Goal: Information Seeking & Learning: Learn about a topic

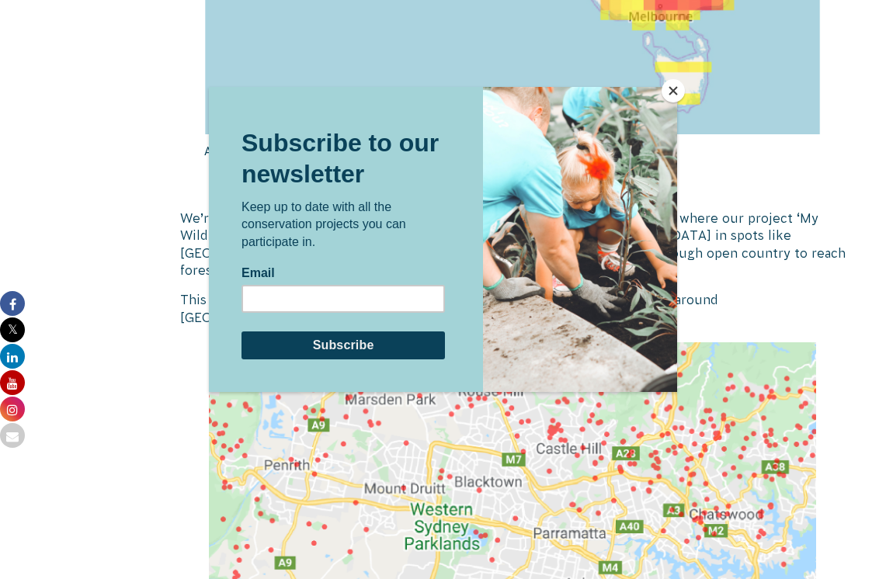
scroll to position [2310, 0]
click at [670, 98] on button "Close" at bounding box center [672, 90] width 23 height 23
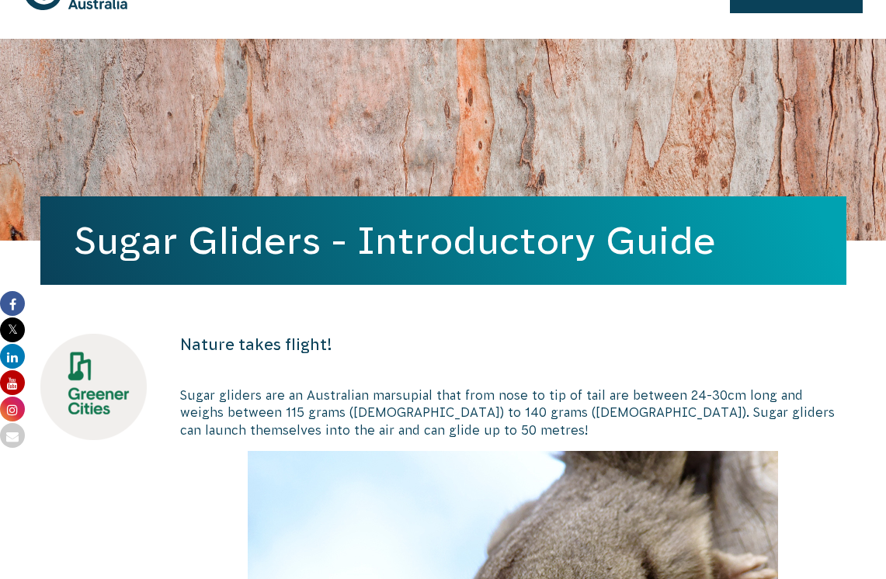
scroll to position [0, 0]
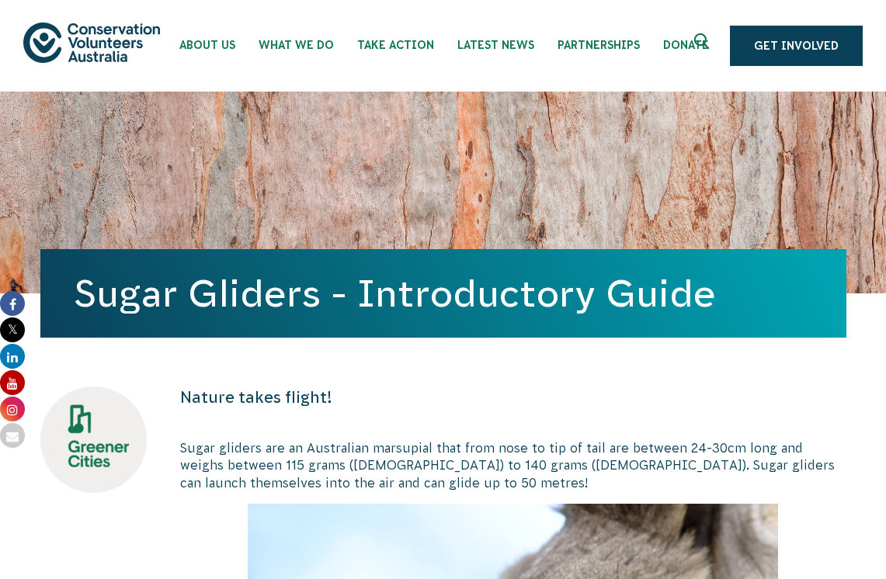
drag, startPoint x: 73, startPoint y: 290, endPoint x: 675, endPoint y: 310, distance: 602.0
click at [675, 310] on div "Sugar Gliders - Introductory Guide" at bounding box center [443, 293] width 806 height 88
copy h1 "Sugar Gliders - Introductory Gui"
click at [493, 332] on div "Sugar Gliders - Introductory Guide" at bounding box center [443, 293] width 806 height 88
drag, startPoint x: 68, startPoint y: 22, endPoint x: 113, endPoint y: 50, distance: 53.7
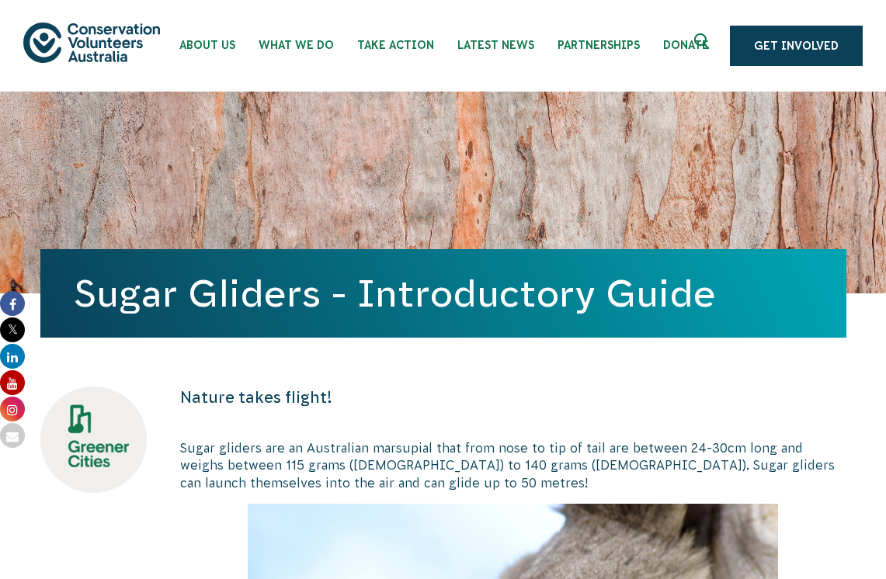
click at [113, 49] on div "About Us Our Priorities Reconciliation Impact Our Board Our People Careers CVA …" at bounding box center [442, 46] width 839 height 92
drag, startPoint x: 76, startPoint y: 300, endPoint x: 726, endPoint y: 305, distance: 649.8
click at [726, 305] on h1 "Sugar Gliders - Introductory Guide" at bounding box center [443, 293] width 737 height 42
copy h1 "Sugar Gliders - Introductory Guide"
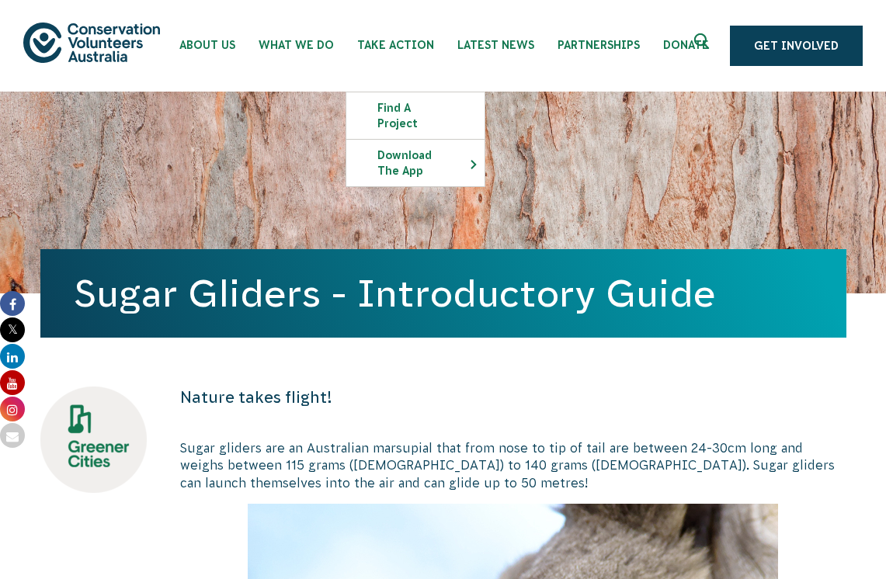
click at [231, 134] on div "Sugar Gliders - Introductory Guide" at bounding box center [443, 193] width 806 height 202
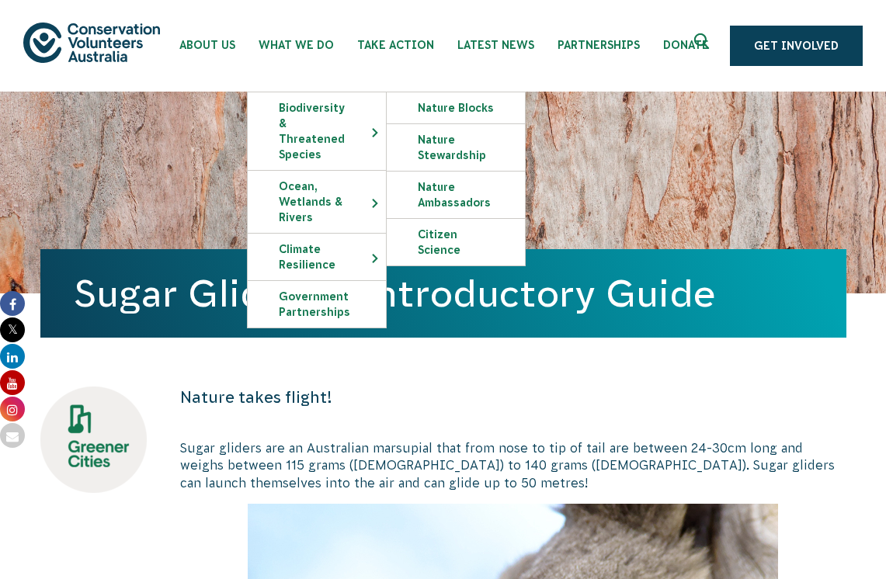
click at [649, 200] on div "Sugar Gliders - Introductory Guide" at bounding box center [443, 193] width 806 height 202
